Goal: Task Accomplishment & Management: Use online tool/utility

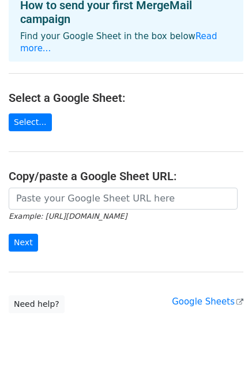
scroll to position [71, 0]
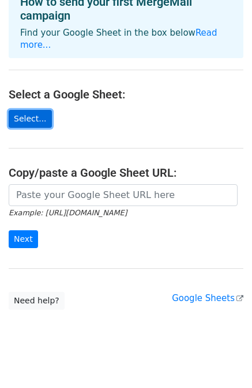
click at [26, 110] on link "Select..." at bounding box center [30, 119] width 43 height 18
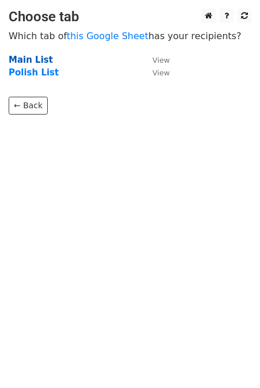
click at [25, 60] on strong "Main List" at bounding box center [31, 60] width 44 height 10
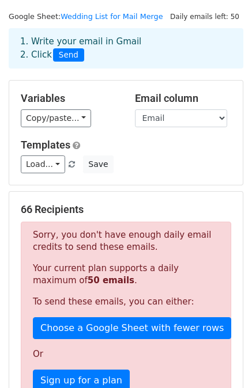
scroll to position [29, 0]
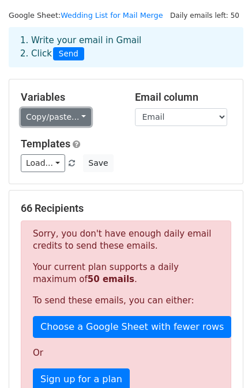
click at [76, 116] on link "Copy/paste..." at bounding box center [56, 117] width 70 height 18
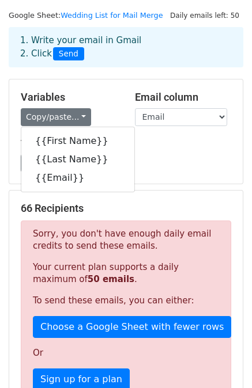
click at [104, 106] on div "Variables Copy/paste... {{First Name}} {{Last Name}} {{Email}}" at bounding box center [69, 108] width 114 height 35
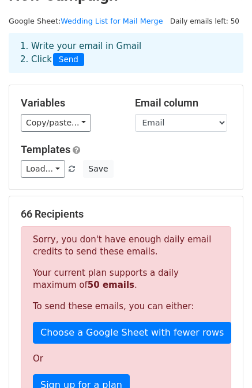
scroll to position [0, 0]
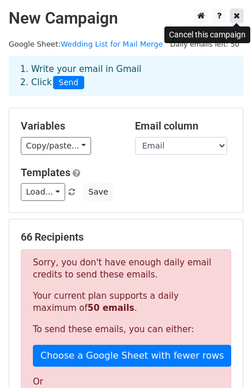
click at [240, 12] on link at bounding box center [236, 16] width 13 height 14
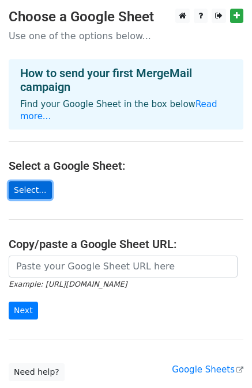
click at [25, 181] on link "Select..." at bounding box center [30, 190] width 43 height 18
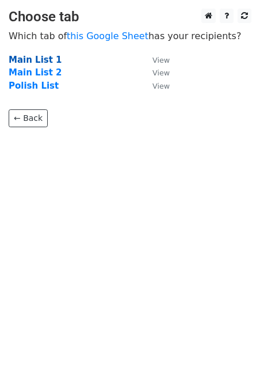
click at [28, 60] on strong "Main List 1" at bounding box center [36, 60] width 54 height 10
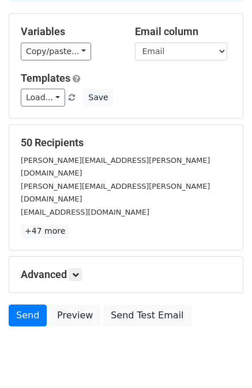
scroll to position [104, 0]
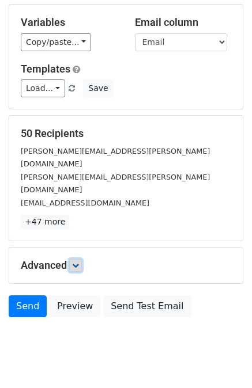
click at [71, 259] on link at bounding box center [75, 265] width 13 height 13
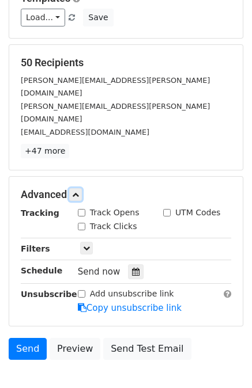
scroll to position [175, 0]
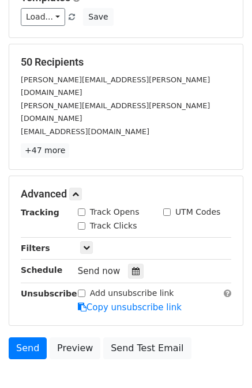
click at [99, 206] on label "Track Opens" at bounding box center [115, 212] width 50 height 12
click at [85, 209] on input "Track Opens" at bounding box center [81, 212] width 7 height 7
checkbox input "true"
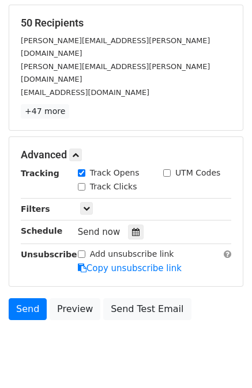
scroll to position [215, 0]
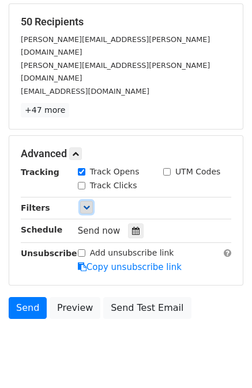
click at [86, 204] on icon at bounding box center [86, 207] width 7 height 7
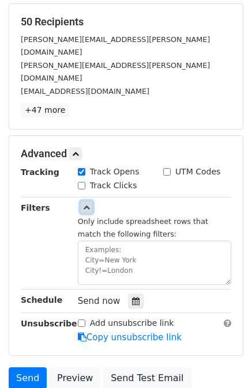
click at [86, 204] on icon at bounding box center [86, 207] width 7 height 7
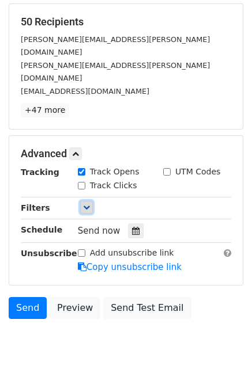
scroll to position [0, 0]
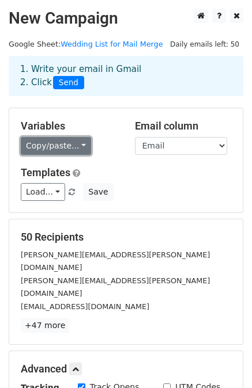
click at [62, 145] on link "Copy/paste..." at bounding box center [56, 146] width 70 height 18
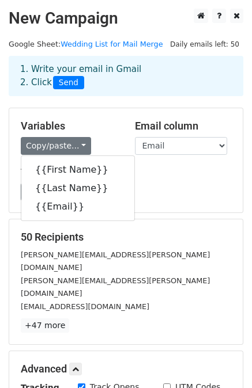
click at [170, 199] on div "Load... No templates saved Save" at bounding box center [126, 192] width 228 height 18
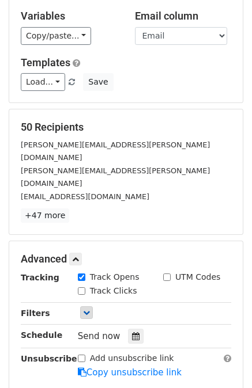
scroll to position [215, 0]
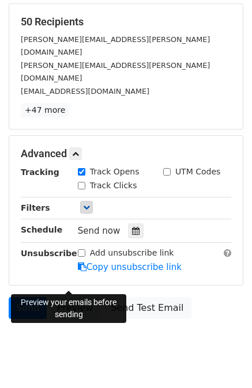
click at [71, 297] on link "Preview" at bounding box center [75, 308] width 51 height 22
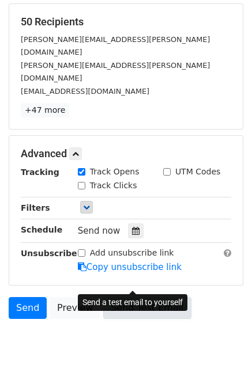
click at [140, 297] on link "Send Test Email" at bounding box center [147, 308] width 88 height 22
click at [131, 297] on link "Send Test Email" at bounding box center [147, 308] width 88 height 22
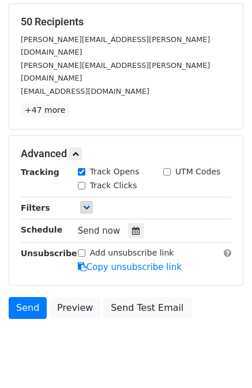
scroll to position [0, 0]
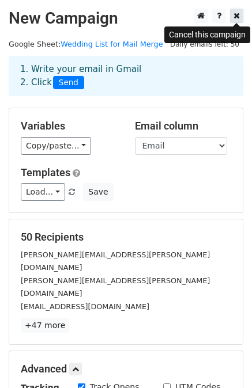
click at [240, 19] on link at bounding box center [236, 16] width 13 height 14
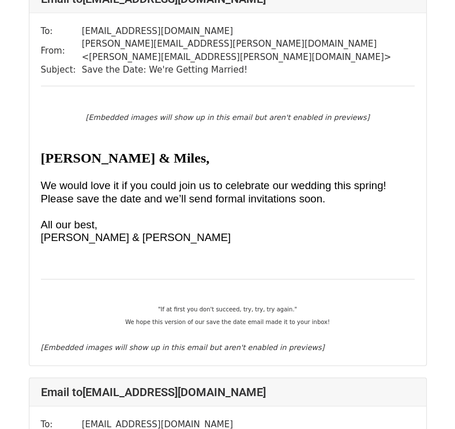
scroll to position [3700, 0]
